Goal: Entertainment & Leisure: Consume media (video, audio)

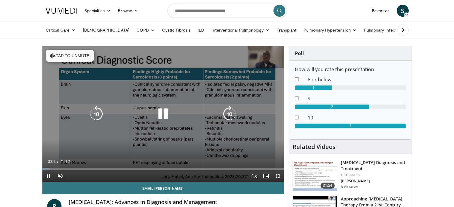
click at [164, 114] on icon "Video Player" at bounding box center [163, 114] width 17 height 17
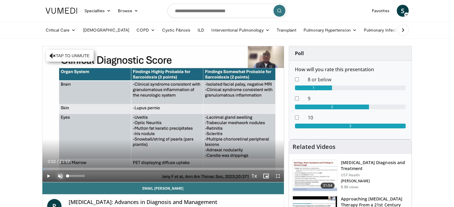
click at [61, 173] on span "Video Player" at bounding box center [60, 176] width 12 height 12
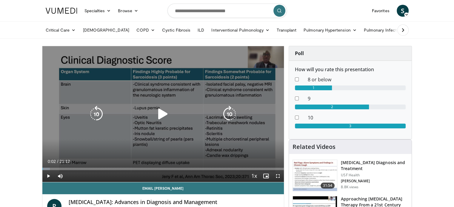
click at [161, 116] on icon "Video Player" at bounding box center [163, 114] width 17 height 17
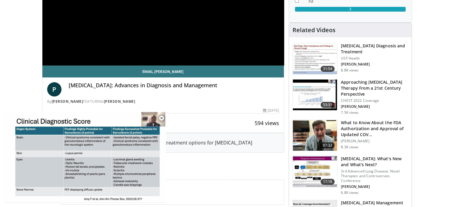
scroll to position [119, 0]
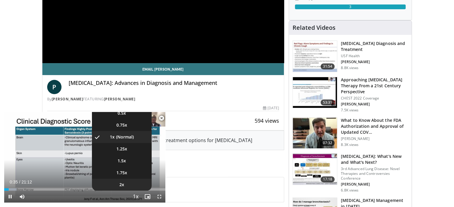
click at [130, 187] on li "2x" at bounding box center [122, 185] width 60 height 12
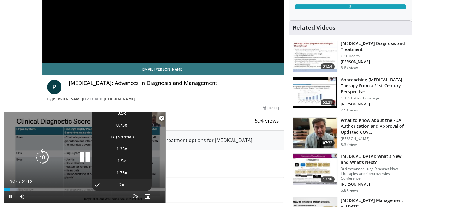
click at [134, 196] on span "Video Player" at bounding box center [135, 197] width 8 height 12
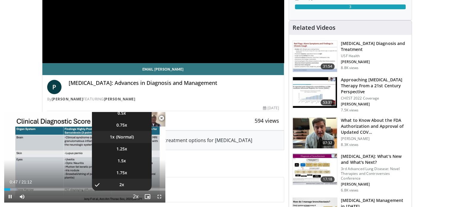
click at [118, 137] on li "1x" at bounding box center [122, 137] width 60 height 12
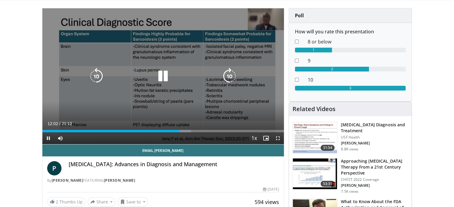
scroll to position [30, 0]
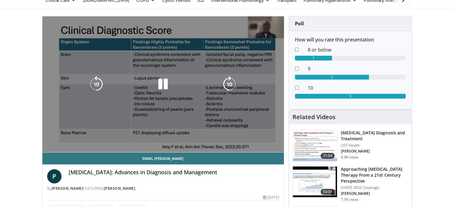
click at [236, 139] on video-js "**********" at bounding box center [163, 84] width 242 height 136
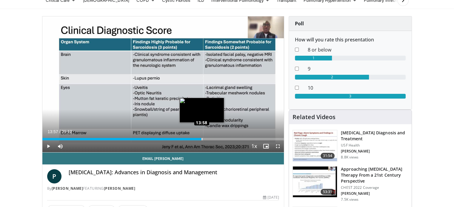
click at [201, 136] on div "Loaded : 66.02% 13:57 13:58" at bounding box center [163, 138] width 242 height 6
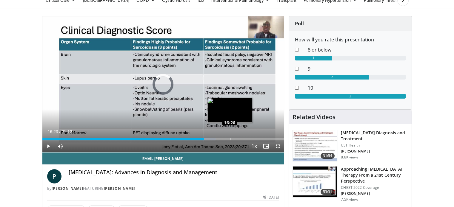
click at [230, 138] on div "Loaded : 71.72% 16:24 16:26" at bounding box center [163, 139] width 242 height 2
click at [226, 139] on div "Loaded : 80.95% 16:02 16:04" at bounding box center [163, 139] width 242 height 2
